Goal: Task Accomplishment & Management: Use online tool/utility

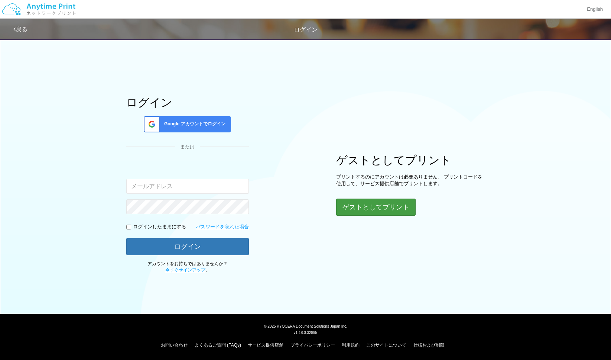
type input "[EMAIL_ADDRESS][DOMAIN_NAME]"
click at [371, 204] on button "ゲストとしてプリント" at bounding box center [375, 207] width 79 height 16
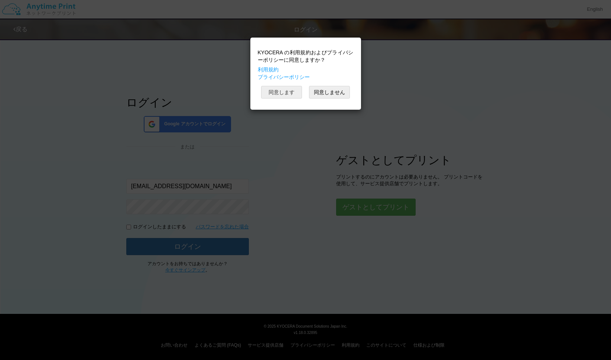
click at [280, 91] on button "同意します" at bounding box center [281, 92] width 41 height 13
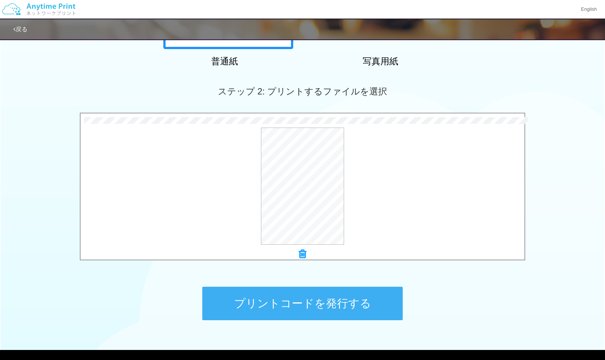
scroll to position [205, 0]
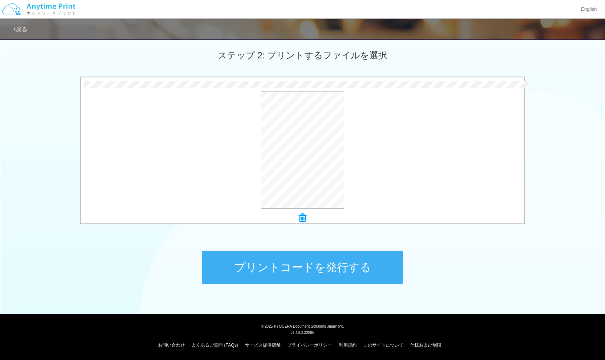
click at [344, 267] on button "プリントコードを発行する" at bounding box center [302, 266] width 201 height 33
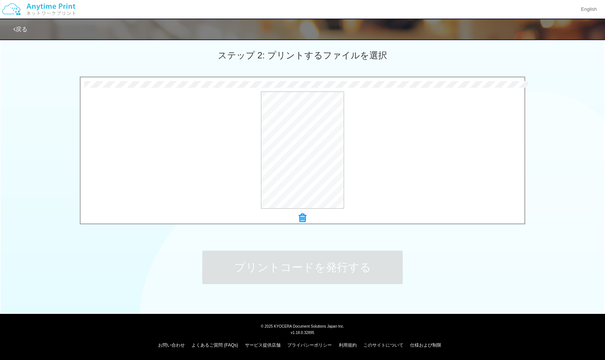
scroll to position [0, 0]
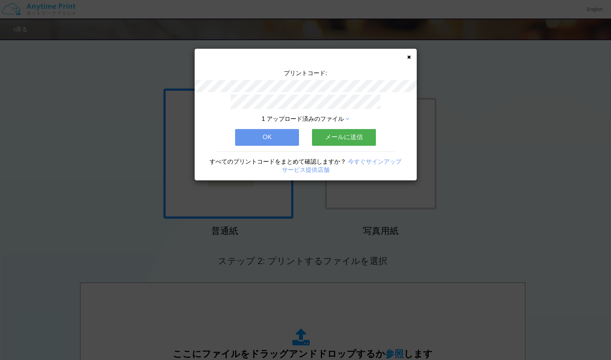
click at [354, 137] on button "メールに送信" at bounding box center [344, 137] width 64 height 16
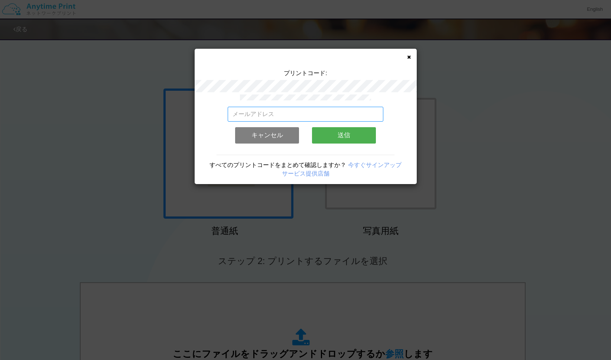
click at [298, 113] on input "email" at bounding box center [306, 114] width 156 height 15
type input "[EMAIL_ADDRESS][DOMAIN_NAME]"
drag, startPoint x: 361, startPoint y: 133, endPoint x: 364, endPoint y: 131, distance: 4.3
click at [361, 133] on button "送信" at bounding box center [344, 135] width 64 height 16
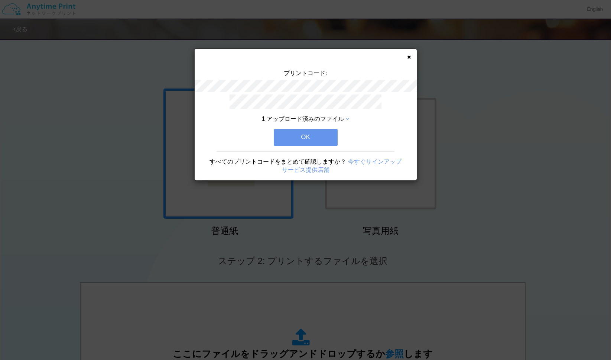
click at [285, 138] on button "OK" at bounding box center [306, 137] width 64 height 16
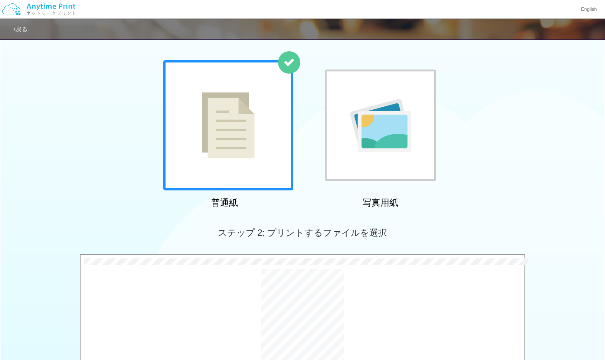
scroll to position [205, 0]
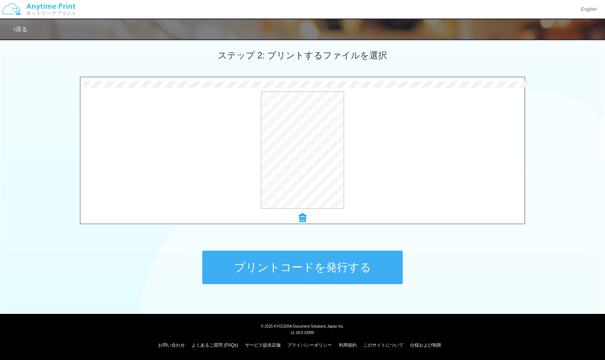
click at [352, 266] on button "プリントコードを発行する" at bounding box center [302, 266] width 201 height 33
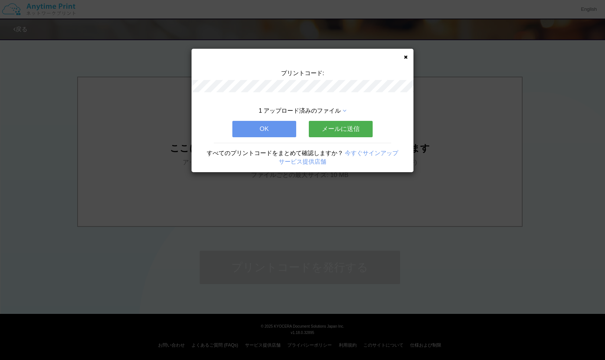
scroll to position [0, 0]
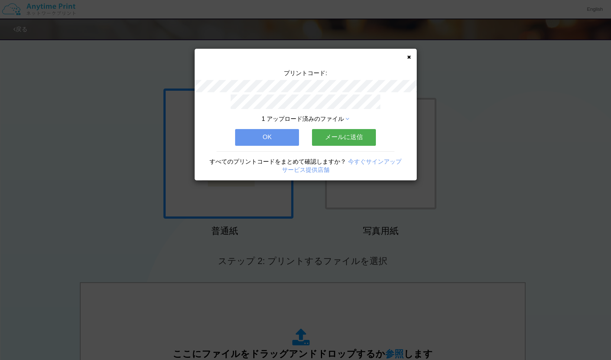
click at [352, 134] on button "メールに送信" at bounding box center [344, 137] width 64 height 16
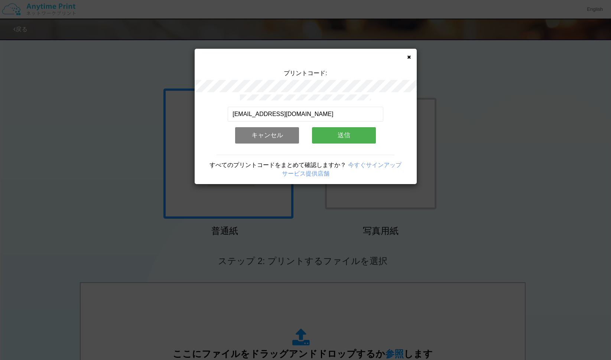
click at [334, 136] on button "送信" at bounding box center [344, 135] width 64 height 16
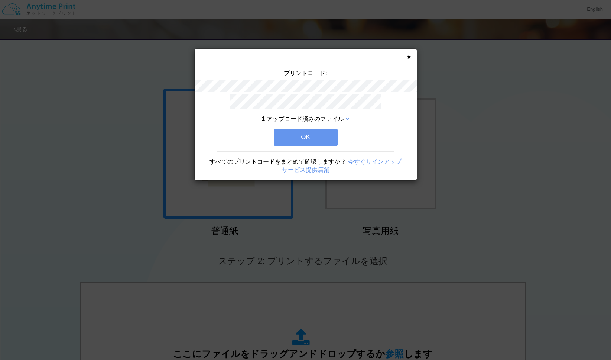
drag, startPoint x: 312, startPoint y: 134, endPoint x: 327, endPoint y: 117, distance: 22.9
click at [312, 134] on button "OK" at bounding box center [306, 137] width 64 height 16
